Goal: Task Accomplishment & Management: Manage account settings

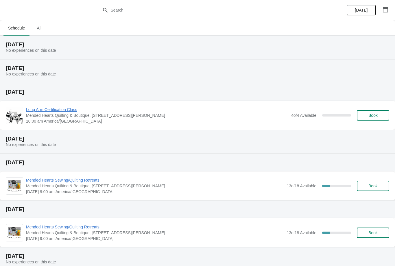
click at [43, 30] on span "All" at bounding box center [39, 28] width 14 height 10
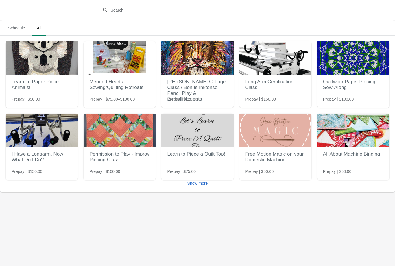
click at [203, 180] on button "Show more" at bounding box center [197, 183] width 25 height 10
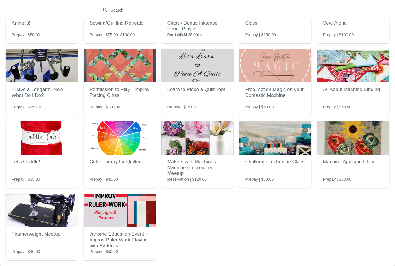
scroll to position [65, 0]
click at [116, 237] on h2 "Janome Education Event - Improv Ruler Work Playing with Patterns" at bounding box center [119, 240] width 60 height 23
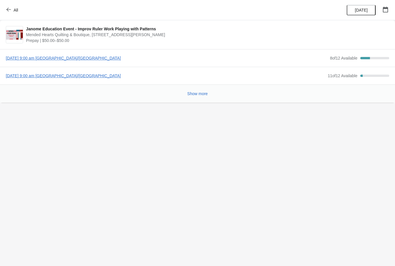
click at [10, 8] on icon "button" at bounding box center [8, 9] width 5 height 5
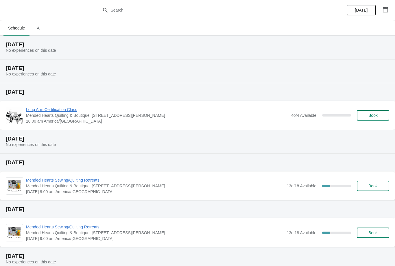
click at [46, 28] on span "All" at bounding box center [39, 28] width 14 height 10
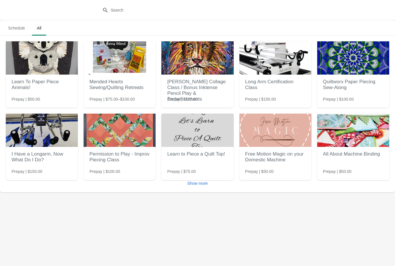
click at [118, 84] on h2 "Mended Hearts Sewing/Quilting Retreats" at bounding box center [119, 84] width 60 height 17
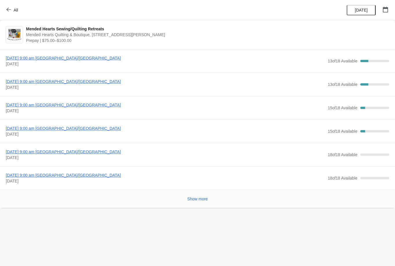
click at [98, 67] on div "Friday, August 22, 2025 | 9:00 am America/Chicago Aug 22, 23 13 of 18 Available…" at bounding box center [197, 60] width 395 height 23
click at [84, 64] on span "Aug 22, 23" at bounding box center [165, 64] width 319 height 6
click at [93, 57] on span "Friday, August 22, 2025 | 9:00 am America/Chicago" at bounding box center [165, 58] width 319 height 6
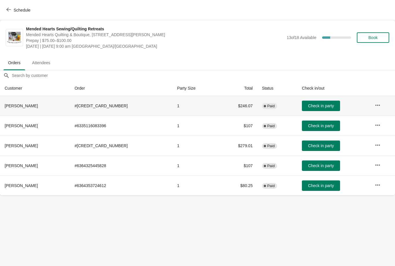
click at [230, 107] on td "$246.07" at bounding box center [237, 106] width 39 height 20
click at [100, 107] on td "# 6303038800068" at bounding box center [121, 106] width 103 height 20
click at [104, 108] on td "# 6303038800068" at bounding box center [121, 106] width 103 height 20
click at [381, 104] on button "button" at bounding box center [378, 105] width 10 height 10
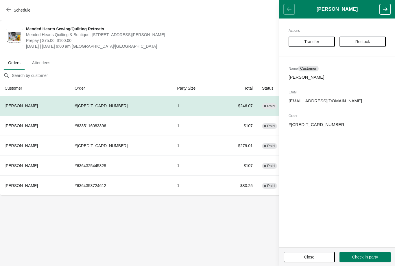
click at [313, 260] on button "Close" at bounding box center [309, 257] width 51 height 10
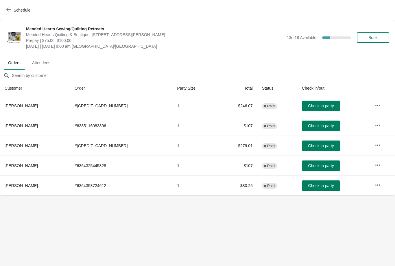
click at [29, 105] on span "Dorothy Cobie" at bounding box center [21, 106] width 33 height 5
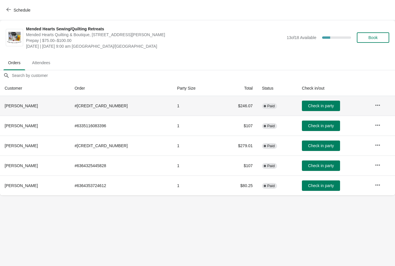
click at [108, 106] on td "# 6303038800068" at bounding box center [121, 106] width 103 height 20
click at [380, 105] on button "button" at bounding box center [378, 105] width 10 height 10
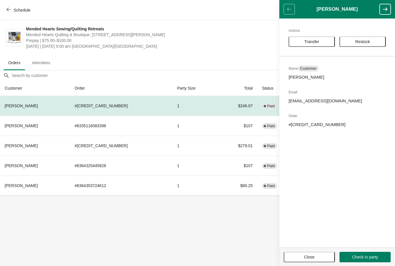
click at [328, 104] on p "cdotquilt@yahoo.com" at bounding box center [337, 101] width 97 height 6
click at [314, 119] on div "Actions Transfer Restock Name Customer Dorothy Cobie Email cdotquilt@yahoo.com …" at bounding box center [337, 133] width 116 height 229
click at [211, 47] on span "Aug 22, 23 | Friday, August 22, 2025 | 9:00 am America/Chicago" at bounding box center [155, 46] width 258 height 6
click at [236, 99] on td "$246.07" at bounding box center [237, 106] width 39 height 20
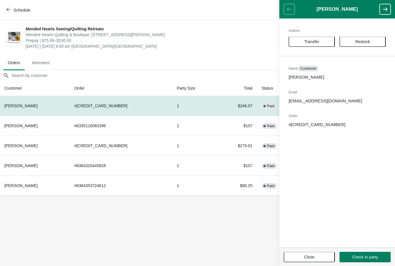
click at [123, 103] on td "# 6303038800068" at bounding box center [121, 106] width 103 height 20
click at [20, 63] on span "Orders" at bounding box center [14, 63] width 22 height 10
click at [54, 60] on span "Attendees" at bounding box center [40, 63] width 27 height 10
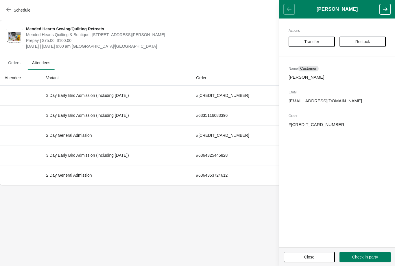
click at [387, 12] on icon "button" at bounding box center [385, 9] width 6 height 6
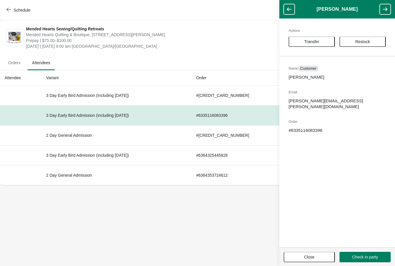
click at [293, 4] on button "button" at bounding box center [289, 9] width 11 height 10
